Goal: Information Seeking & Learning: Learn about a topic

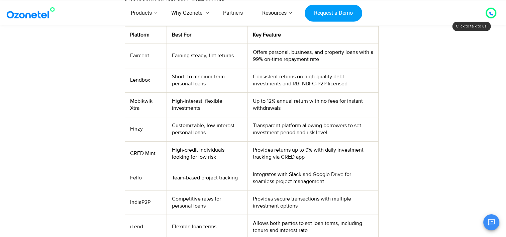
click at [140, 54] on td "Faircent" at bounding box center [146, 55] width 42 height 24
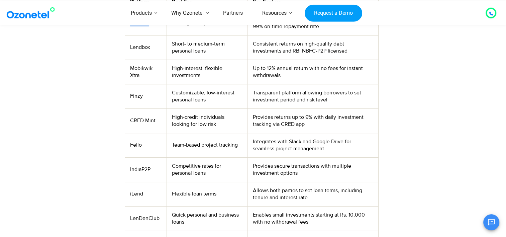
scroll to position [301, 0]
click at [137, 117] on td "CRED Mint" at bounding box center [146, 120] width 42 height 24
click at [137, 118] on td "CRED Mint" at bounding box center [146, 120] width 42 height 24
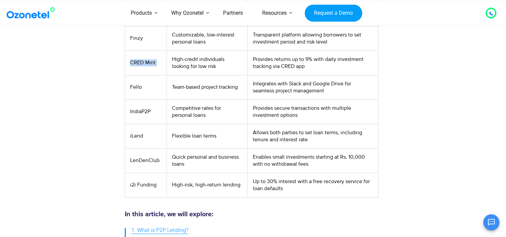
scroll to position [368, 0]
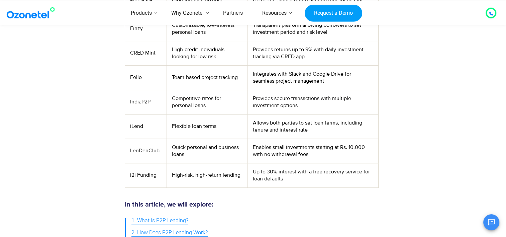
click at [142, 176] on td "i2i Funding" at bounding box center [146, 175] width 42 height 24
click at [141, 176] on td "i2i Funding" at bounding box center [146, 175] width 42 height 24
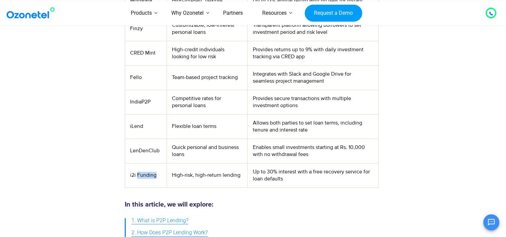
click at [141, 175] on td "i2i Funding" at bounding box center [146, 175] width 42 height 24
